Goal: Task Accomplishment & Management: Complete application form

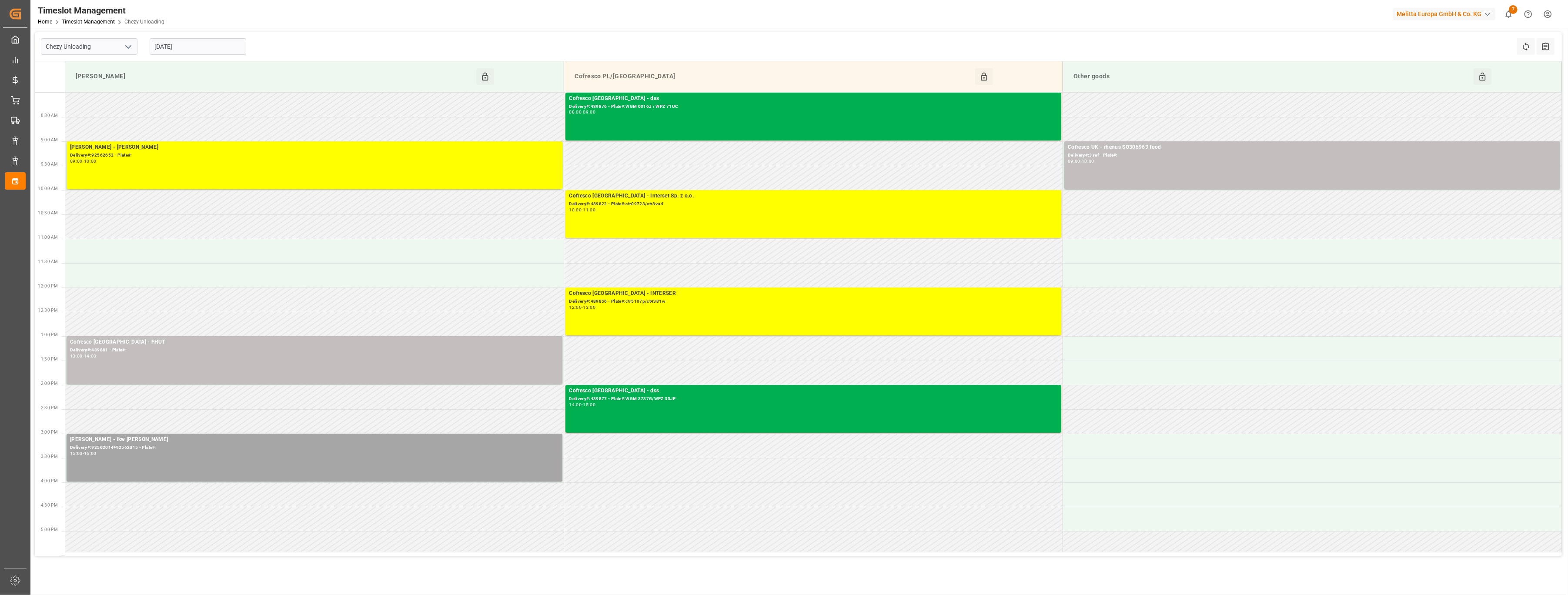
click at [189, 47] on input "[DATE]" at bounding box center [198, 46] width 97 height 16
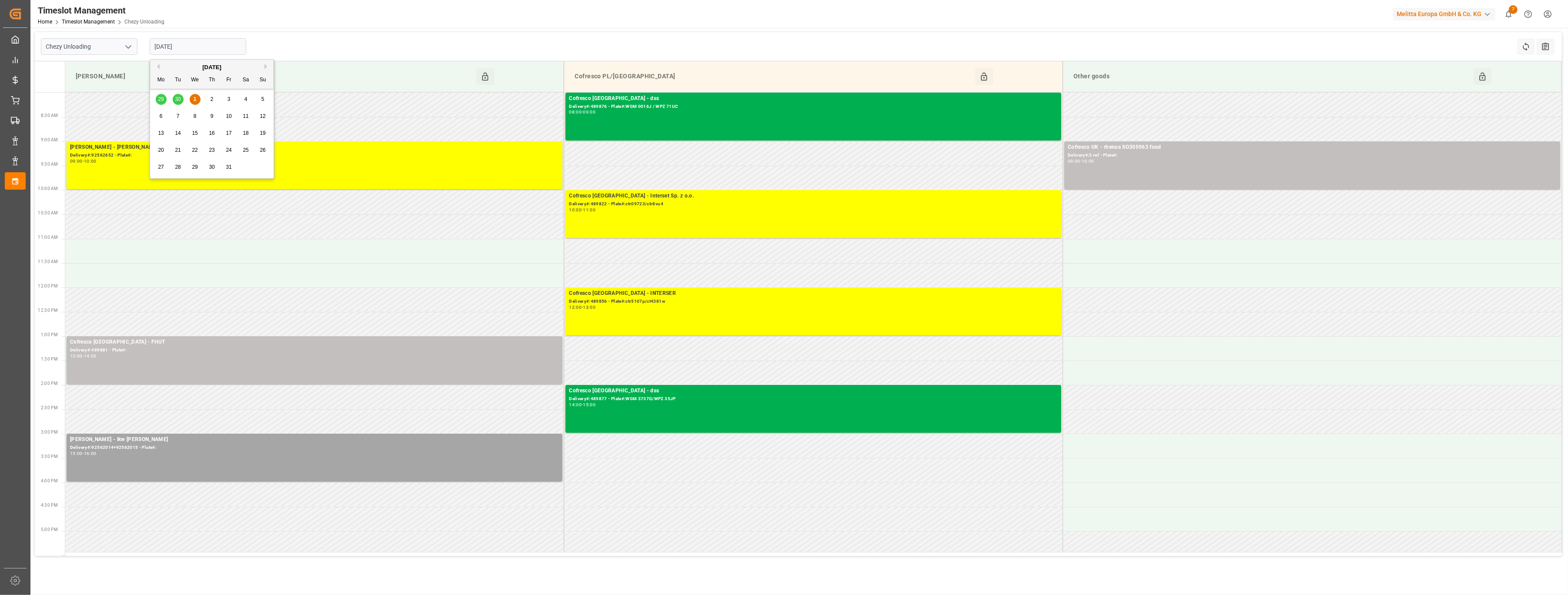
click at [196, 119] on span "8" at bounding box center [195, 116] width 3 height 6
type input "[DATE]"
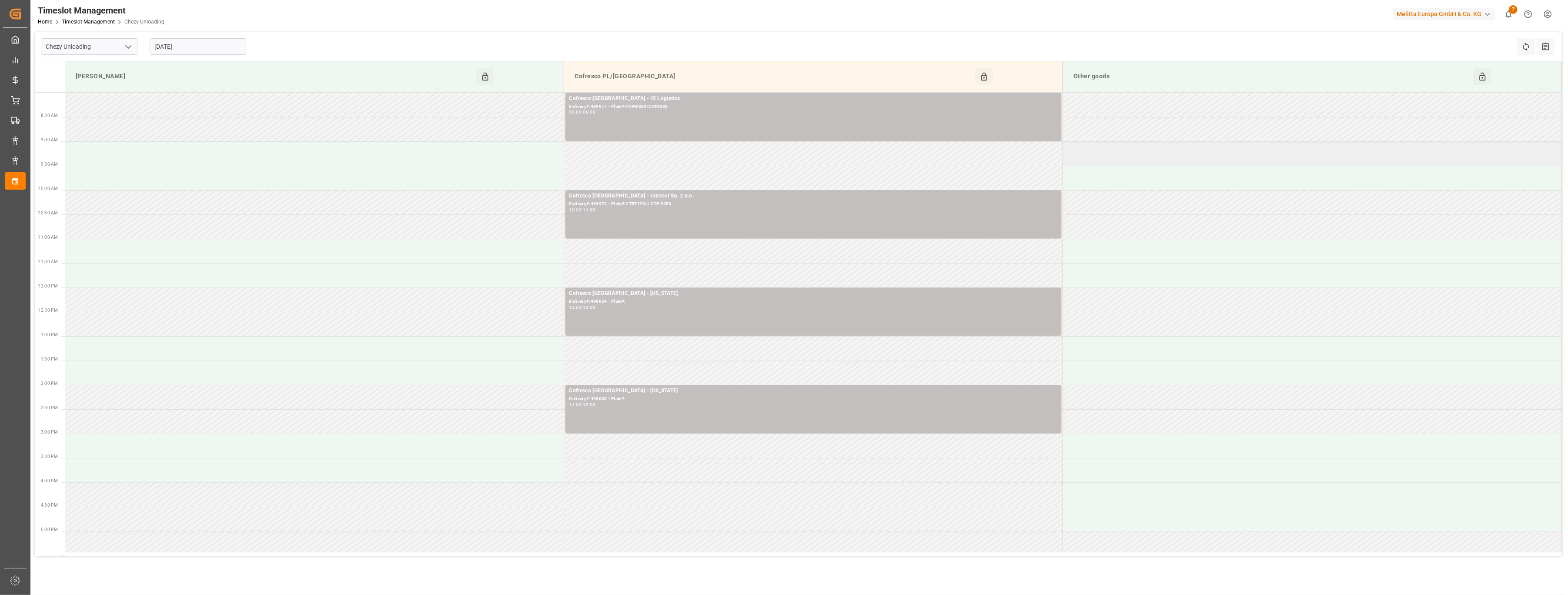
click at [1157, 152] on td at bounding box center [1312, 153] width 499 height 24
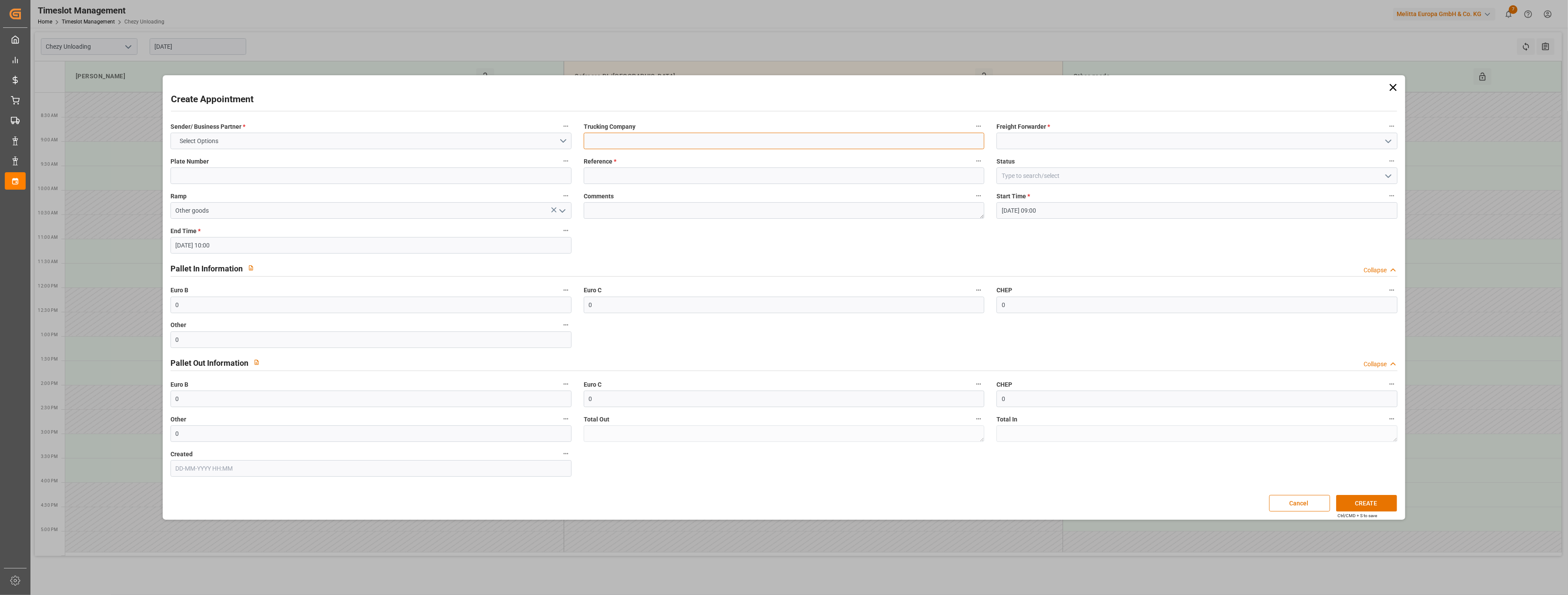
click at [681, 144] on input at bounding box center [784, 140] width 401 height 16
paste input "45758196"
type input "[PERSON_NAME] 45758196"
click at [1099, 141] on input at bounding box center [1197, 140] width 401 height 16
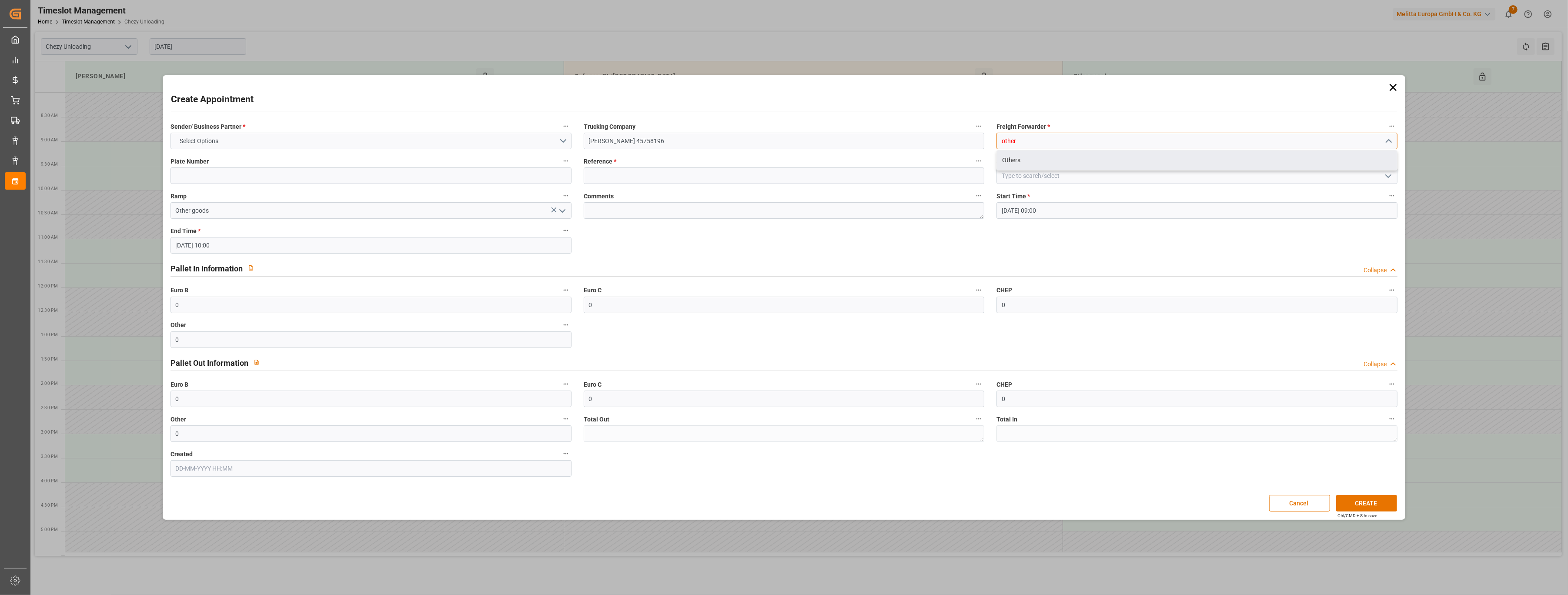
drag, startPoint x: 1071, startPoint y: 167, endPoint x: 1071, endPoint y: 158, distance: 9.0
click at [1071, 165] on div "Others" at bounding box center [1197, 160] width 400 height 20
type input "Others"
click at [664, 167] on label "Reference *" at bounding box center [784, 161] width 401 height 12
click at [973, 167] on button "Reference *" at bounding box center [978, 161] width 11 height 11
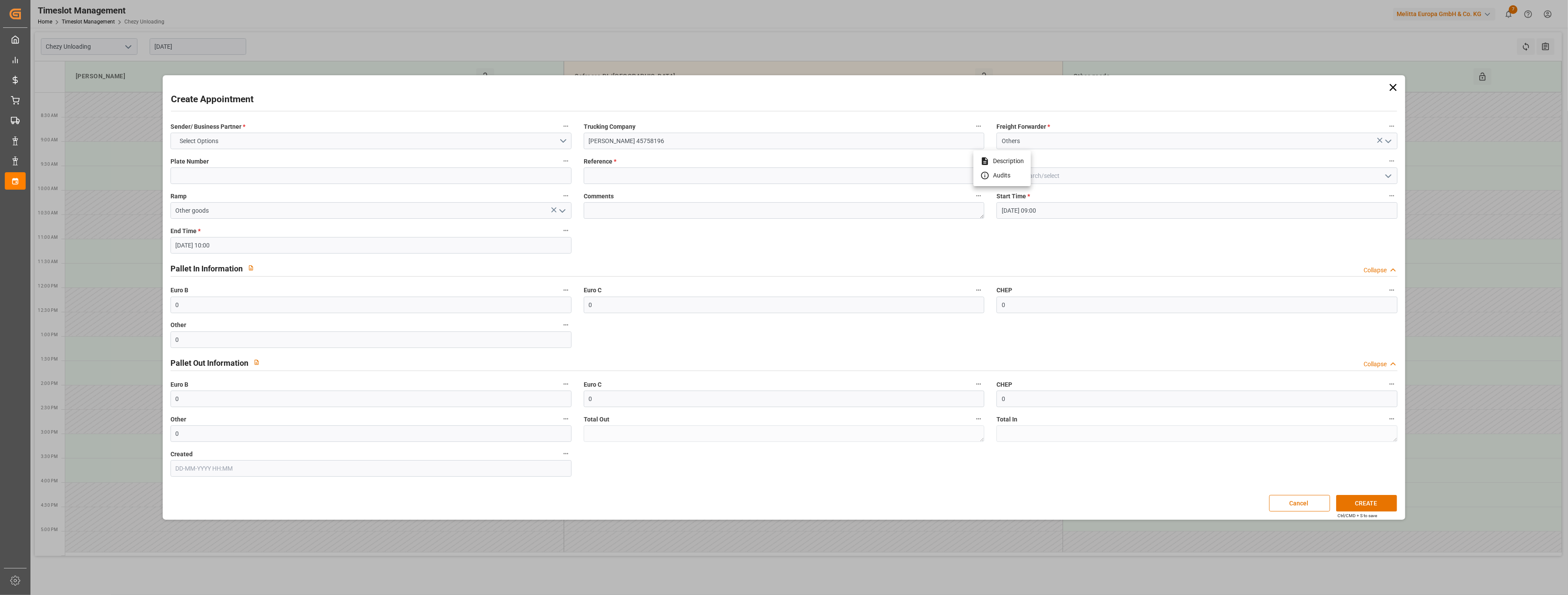
click at [658, 173] on div at bounding box center [784, 297] width 1568 height 595
click at [652, 179] on input at bounding box center [784, 175] width 401 height 16
type input "x"
click at [418, 137] on button "Select Options" at bounding box center [371, 140] width 401 height 16
click at [377, 198] on div "OTHER" at bounding box center [370, 198] width 400 height 18
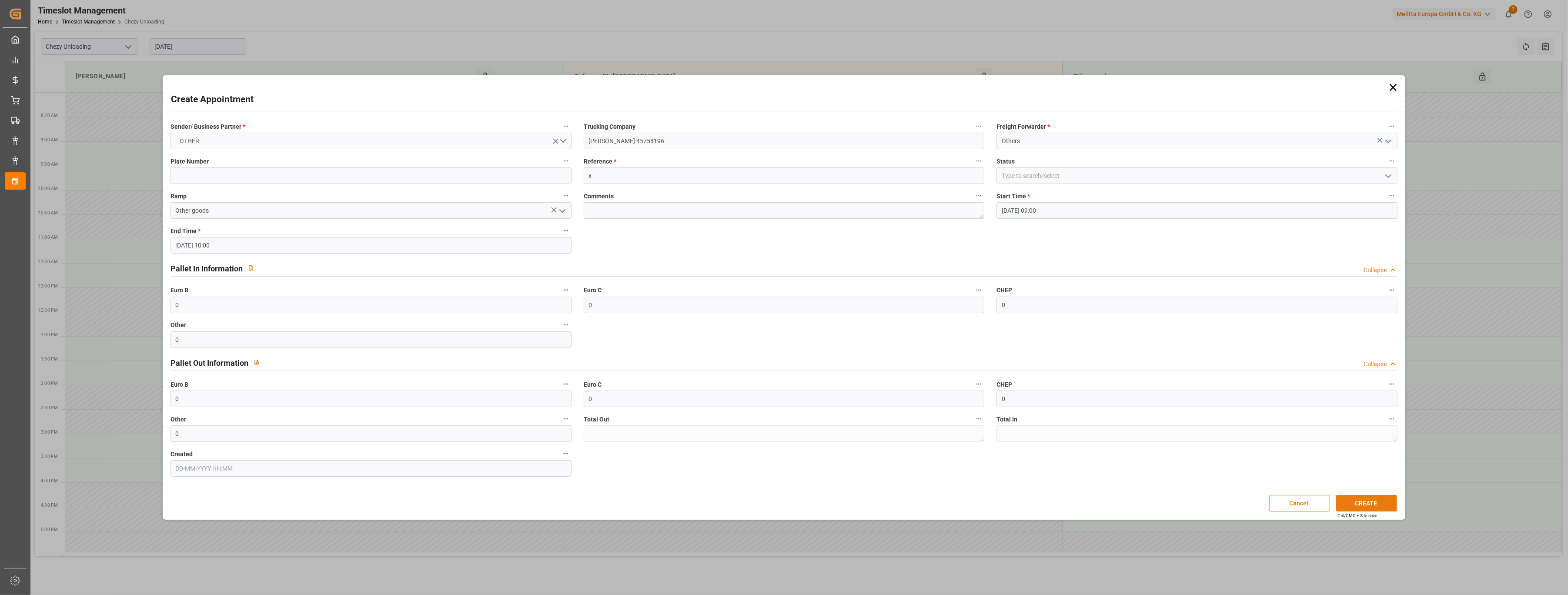
click at [1372, 503] on button "CREATE" at bounding box center [1366, 503] width 61 height 16
